Goal: Find contact information: Obtain details needed to contact an individual or organization

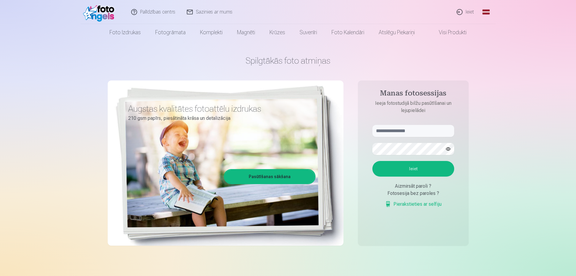
click at [205, 12] on link "Sazinies ar mums" at bounding box center [209, 12] width 57 height 24
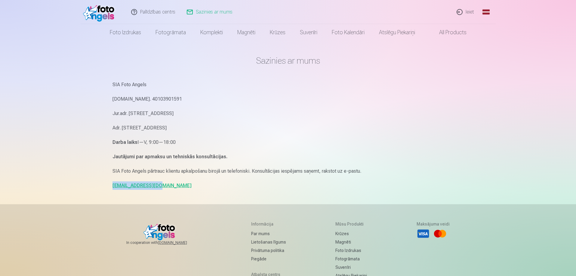
drag, startPoint x: 157, startPoint y: 186, endPoint x: 112, endPoint y: 187, distance: 45.1
click at [112, 187] on div "Sazinies ar mums SIA Foto Angels [DOMAIN_NAME]. 40103901591 Jur.adr. [STREET_AD…" at bounding box center [288, 185] width 361 height 370
copy link "[EMAIL_ADDRESS][DOMAIN_NAME]"
